Goal: Check status: Check status

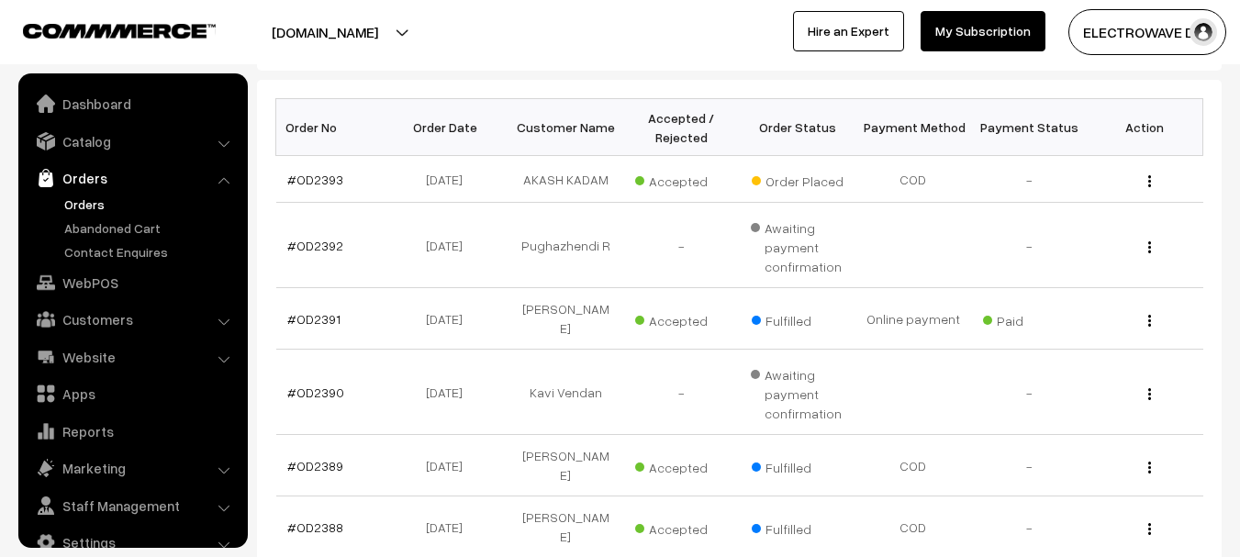
scroll to position [29, 0]
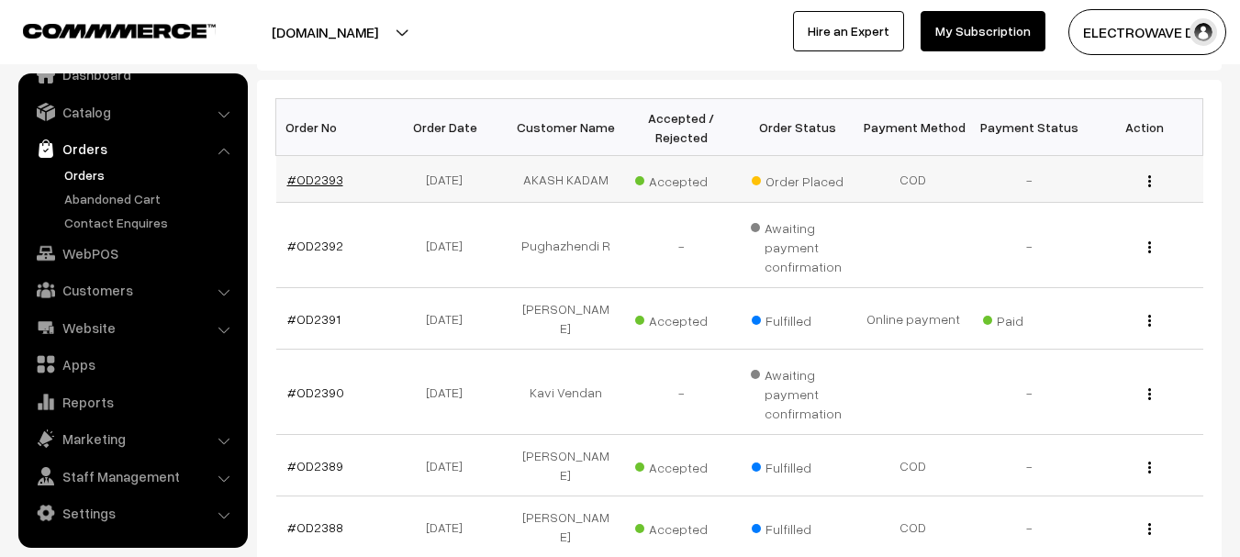
click at [310, 181] on link "#OD2393" at bounding box center [315, 180] width 56 height 16
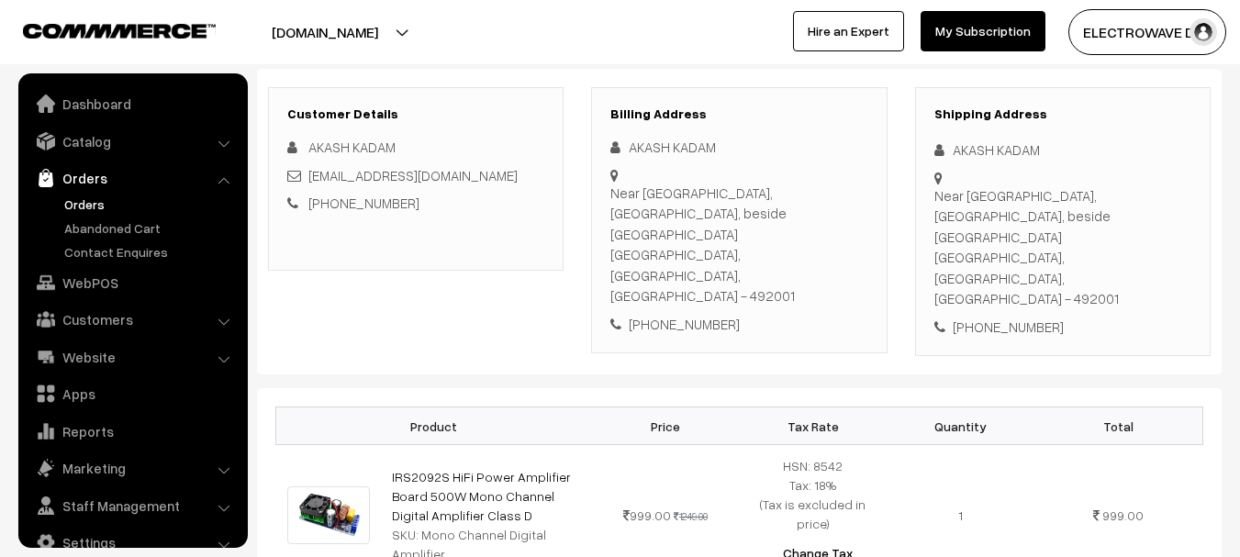
scroll to position [275, 0]
